Goal: Navigation & Orientation: Understand site structure

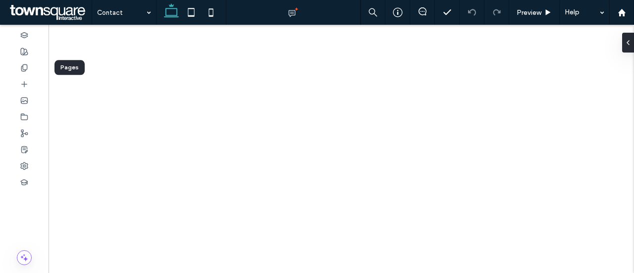
click at [26, 65] on icon at bounding box center [24, 68] width 8 height 8
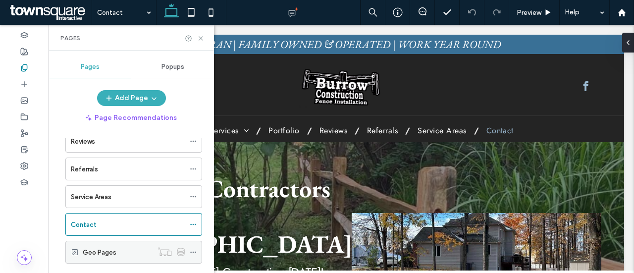
scroll to position [125, 0]
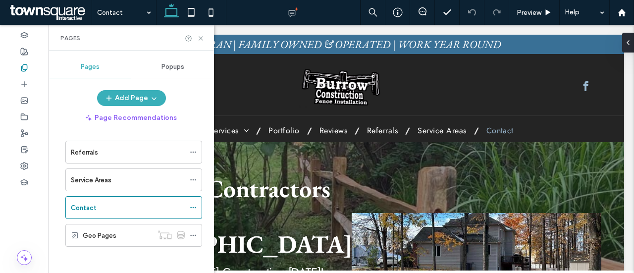
click at [111, 229] on label "Geo Pages" at bounding box center [100, 235] width 34 height 17
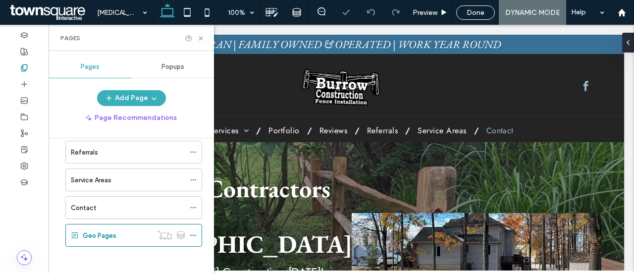
click at [128, 203] on div "Contact" at bounding box center [128, 208] width 114 height 10
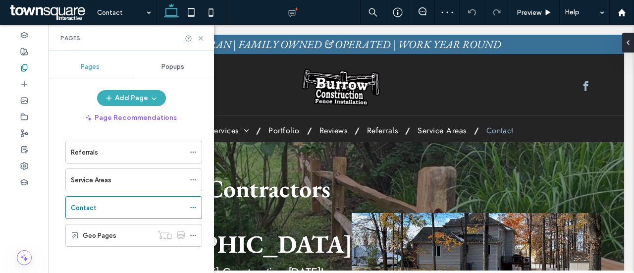
click at [129, 175] on div "Service Areas" at bounding box center [128, 180] width 114 height 10
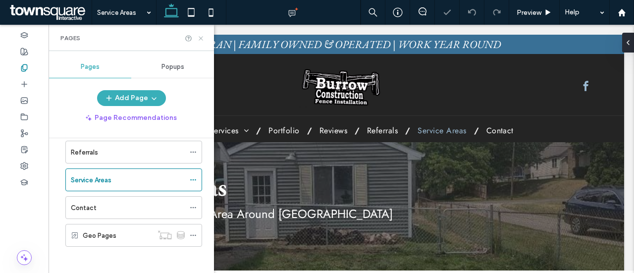
click at [203, 37] on icon at bounding box center [200, 38] width 7 height 7
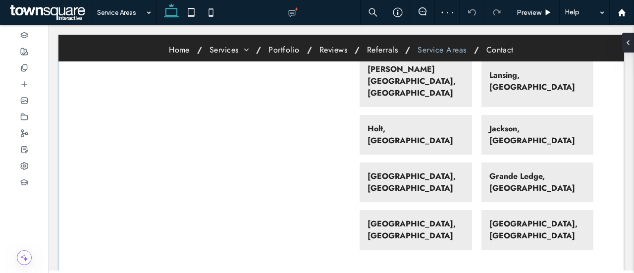
scroll to position [347, 0]
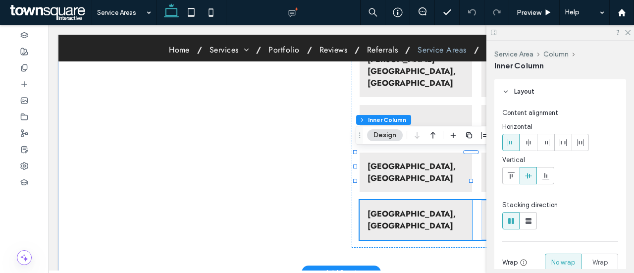
click at [401, 208] on strong "[GEOGRAPHIC_DATA], [GEOGRAPHIC_DATA]" at bounding box center [412, 219] width 88 height 23
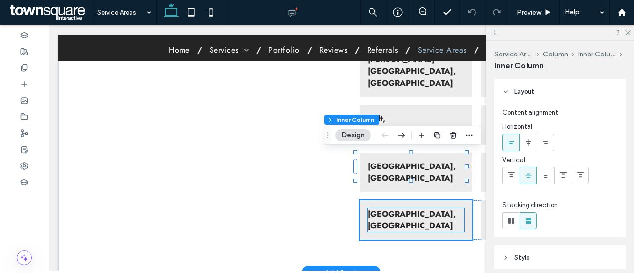
click at [392, 208] on strong "[GEOGRAPHIC_DATA], [GEOGRAPHIC_DATA]" at bounding box center [412, 219] width 88 height 23
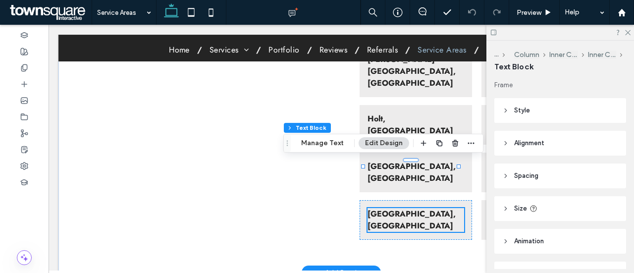
click at [392, 208] on strong "[GEOGRAPHIC_DATA], [GEOGRAPHIC_DATA]" at bounding box center [412, 219] width 88 height 23
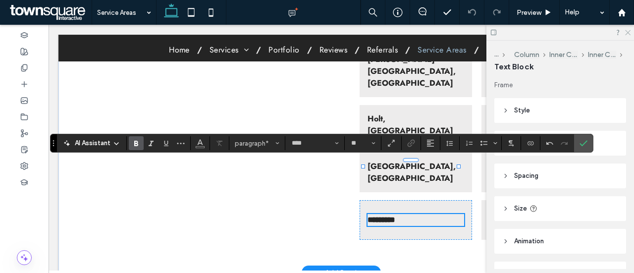
click at [628, 31] on icon at bounding box center [627, 32] width 6 height 6
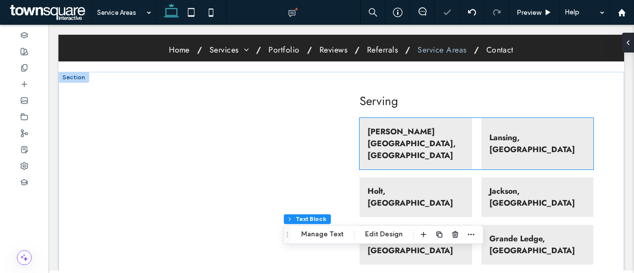
scroll to position [297, 0]
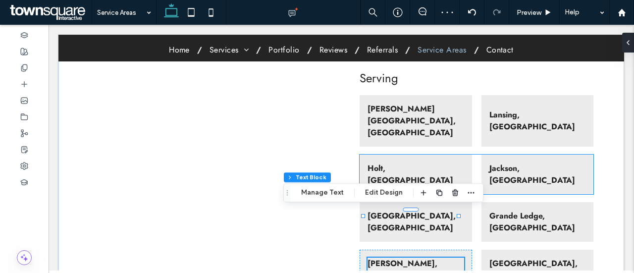
click at [513, 163] on strong "Jackson, [GEOGRAPHIC_DATA]" at bounding box center [533, 174] width 86 height 23
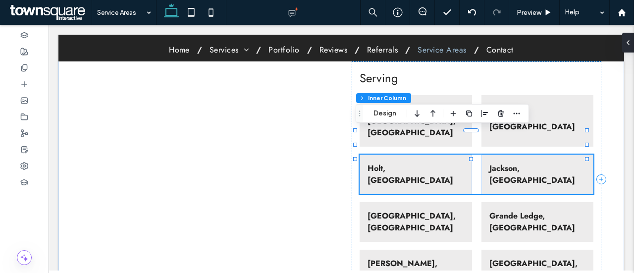
click at [513, 163] on strong "Jackson, [GEOGRAPHIC_DATA]" at bounding box center [533, 174] width 86 height 23
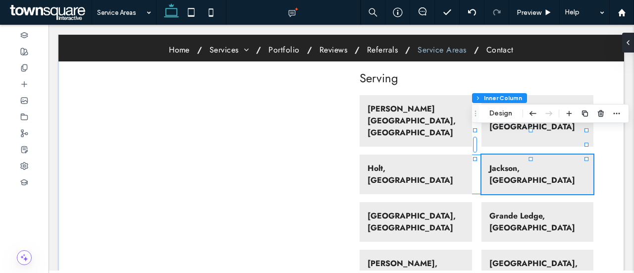
click at [512, 163] on strong "Jackson, [GEOGRAPHIC_DATA]" at bounding box center [533, 174] width 86 height 23
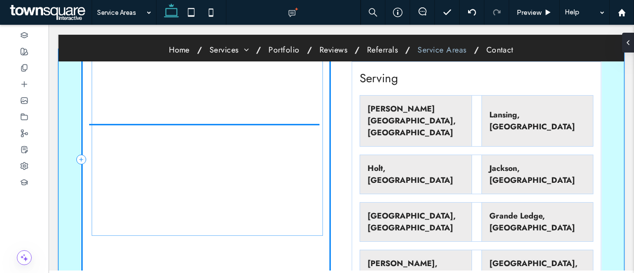
drag, startPoint x: 213, startPoint y: 126, endPoint x: 182, endPoint y: 138, distance: 33.4
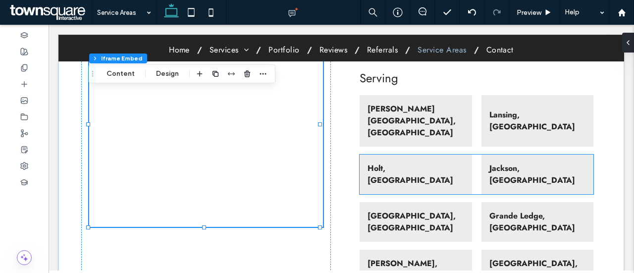
click at [503, 163] on strong "Jackson, [GEOGRAPHIC_DATA]" at bounding box center [533, 174] width 86 height 23
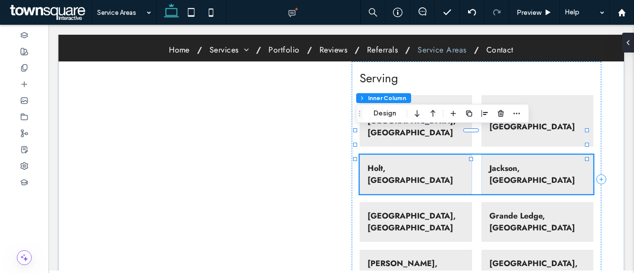
click at [516, 163] on strong "Jackson, [GEOGRAPHIC_DATA]" at bounding box center [533, 174] width 86 height 23
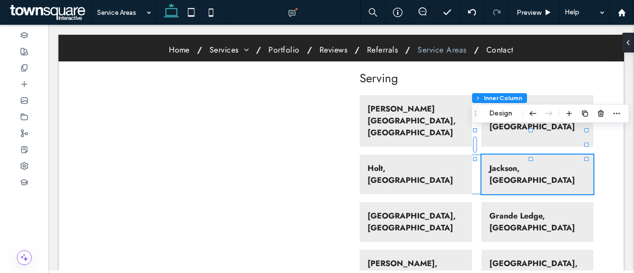
click at [510, 163] on strong "Jackson, [GEOGRAPHIC_DATA]" at bounding box center [533, 174] width 86 height 23
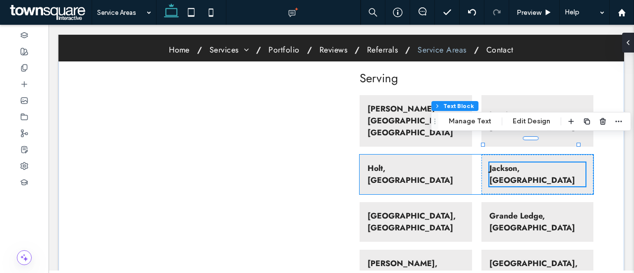
click at [510, 163] on strong "Jackson, [GEOGRAPHIC_DATA]" at bounding box center [533, 174] width 86 height 23
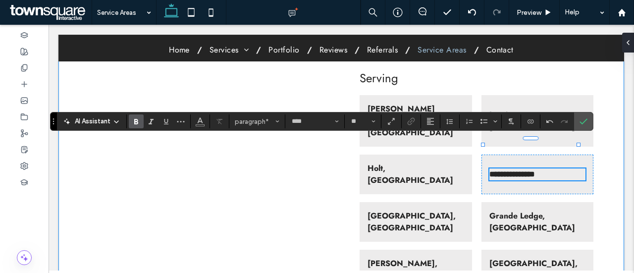
click at [599, 83] on div "**********" at bounding box center [341, 185] width 566 height 273
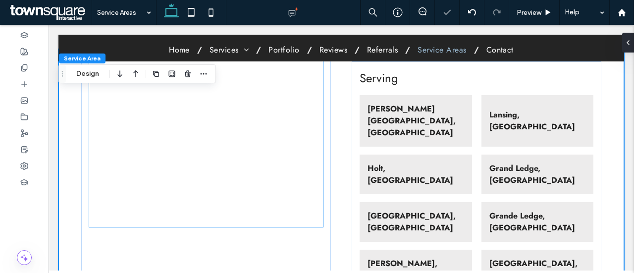
click at [240, 195] on div at bounding box center [206, 124] width 234 height 205
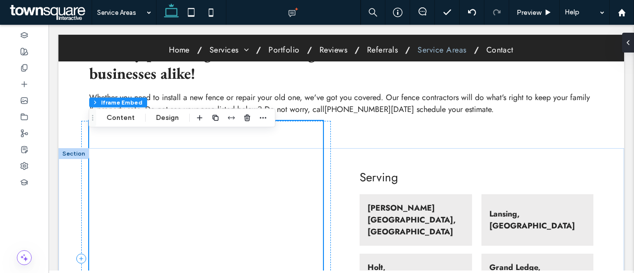
scroll to position [149, 0]
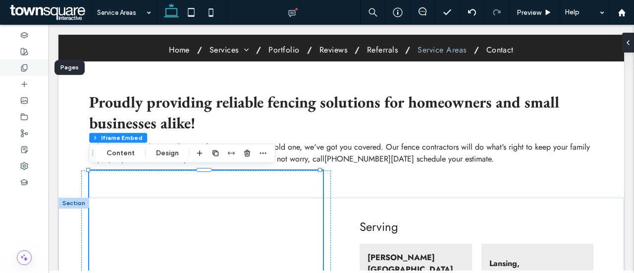
click at [28, 67] on icon at bounding box center [24, 68] width 8 height 8
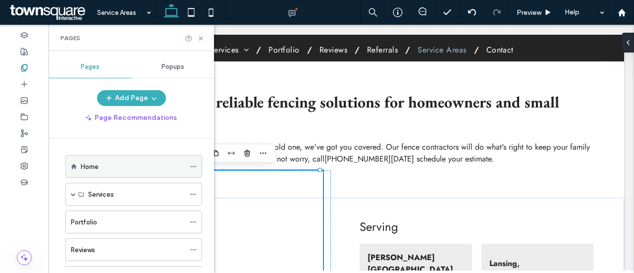
click at [122, 164] on div "Home" at bounding box center [133, 167] width 104 height 10
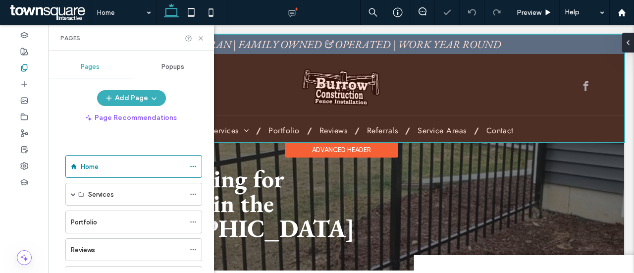
click at [411, 42] on div at bounding box center [341, 89] width 566 height 108
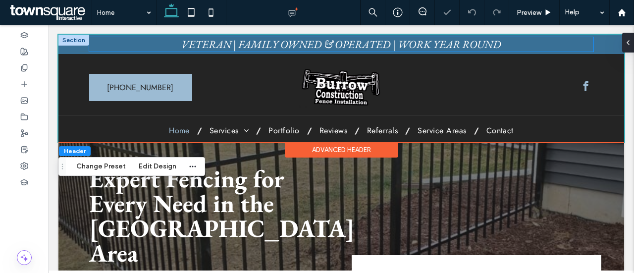
click at [407, 46] on span "VETERAN | FAMILY OWNED & OPERATED | WORK YEAR ROUND" at bounding box center [341, 44] width 320 height 14
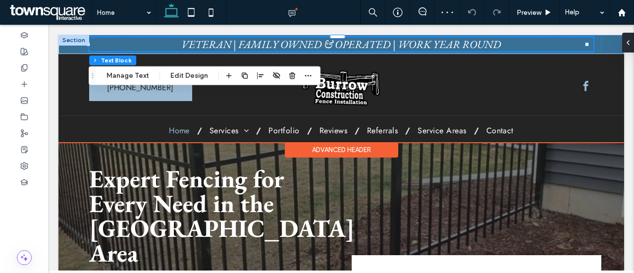
click at [413, 48] on span "VETERAN | FAMILY OWNED & OPERATED | WORK YEAR ROUND" at bounding box center [341, 44] width 320 height 14
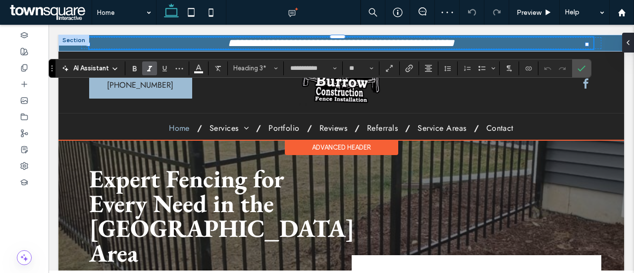
click at [412, 47] on span "**********" at bounding box center [341, 43] width 226 height 11
